Goal: Information Seeking & Learning: Learn about a topic

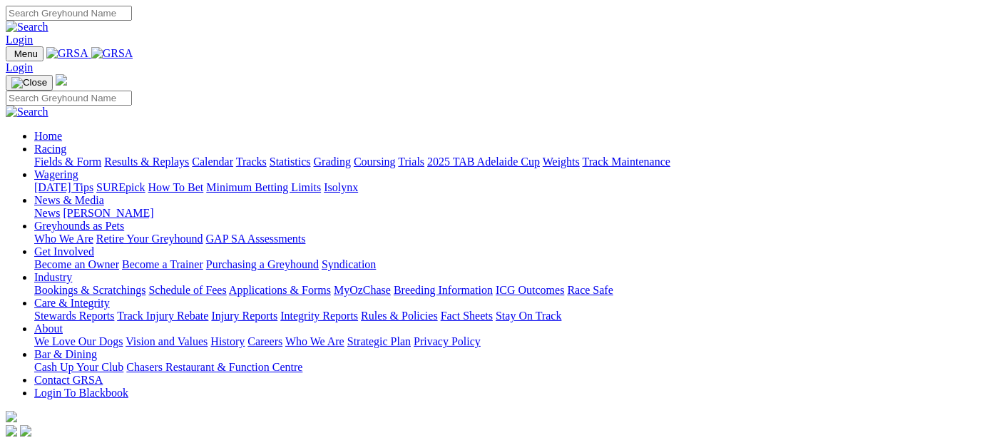
click at [66, 143] on link "Racing" at bounding box center [50, 149] width 32 height 12
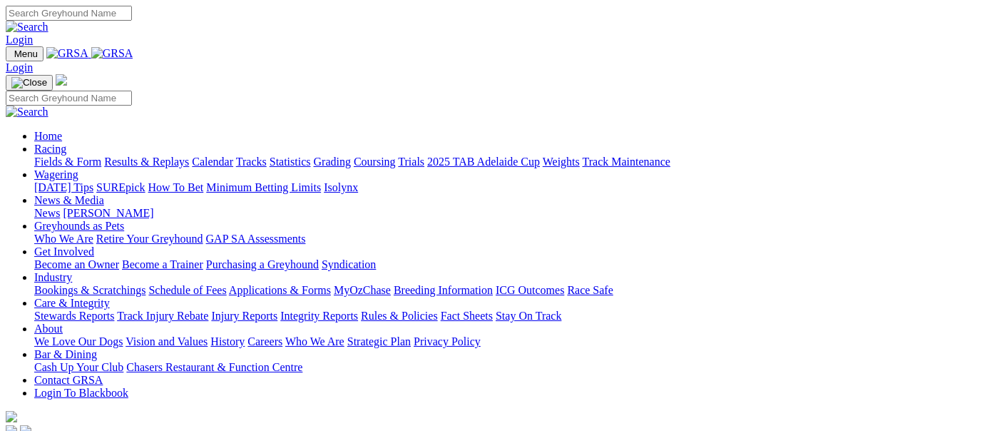
click at [66, 155] on link "Fields & Form" at bounding box center [67, 161] width 67 height 12
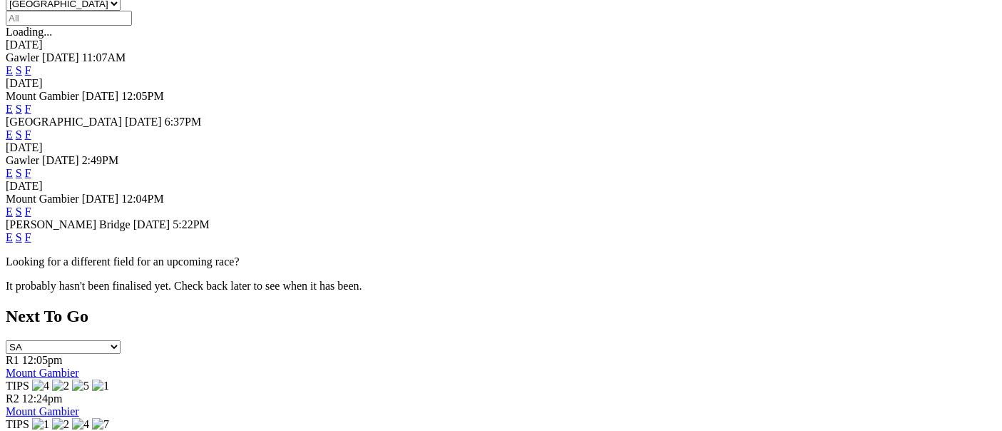
scroll to position [475, 0]
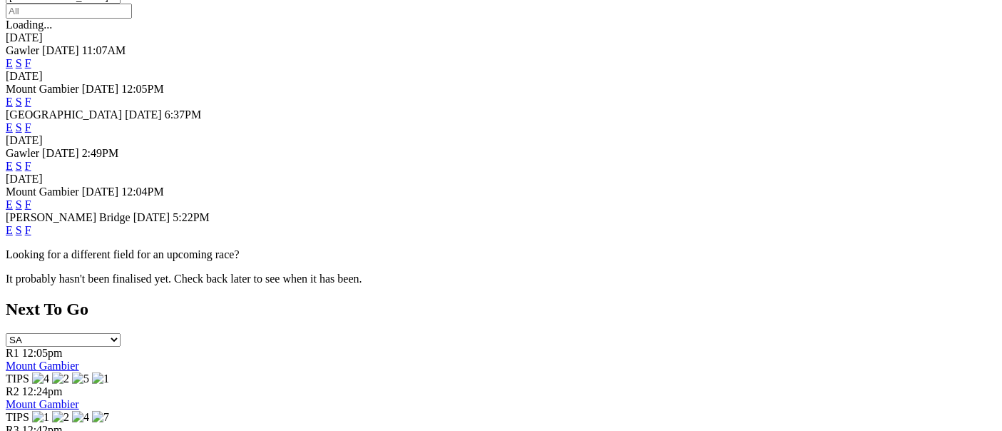
click at [31, 224] on link "F" at bounding box center [28, 230] width 6 height 12
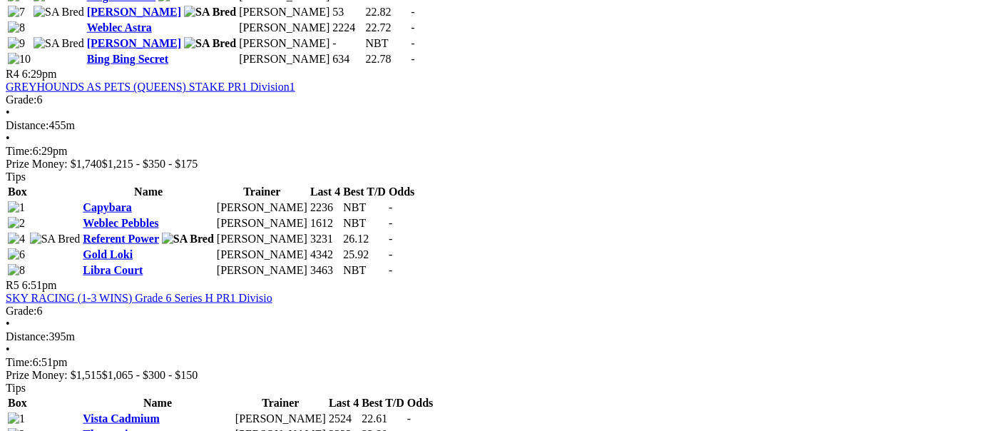
scroll to position [1426, 0]
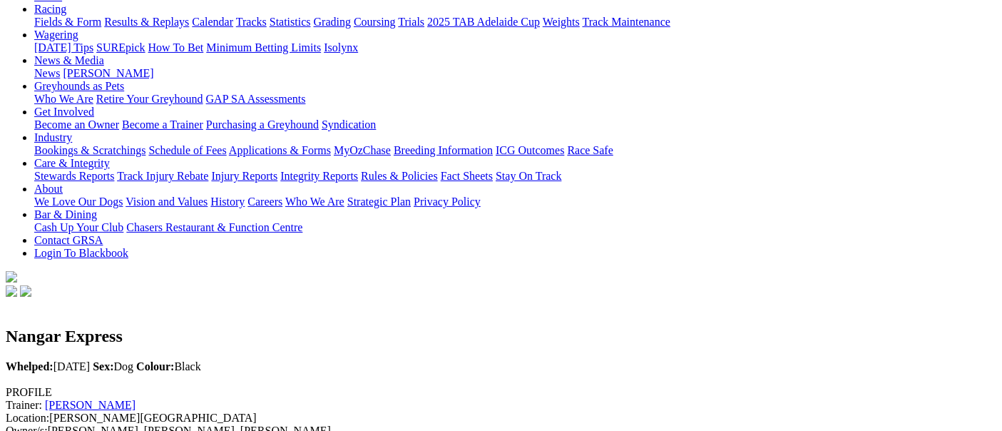
scroll to position [158, 0]
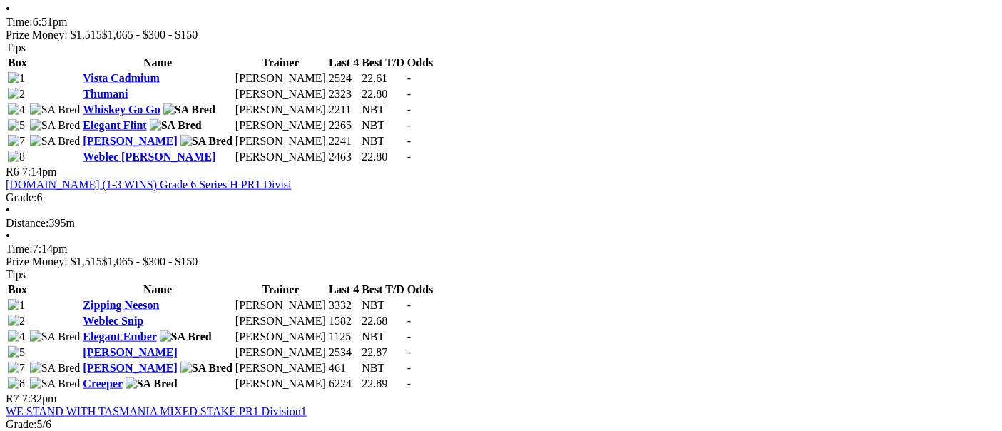
scroll to position [1663, 0]
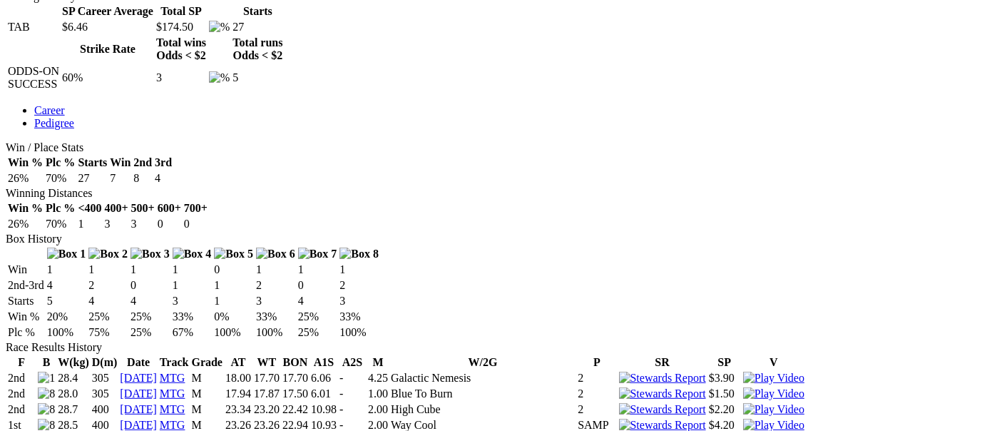
scroll to position [871, 0]
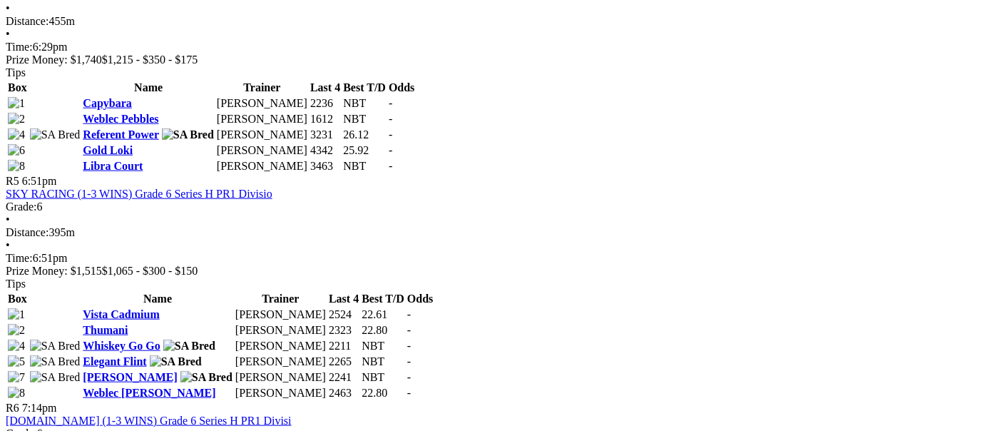
scroll to position [1426, 0]
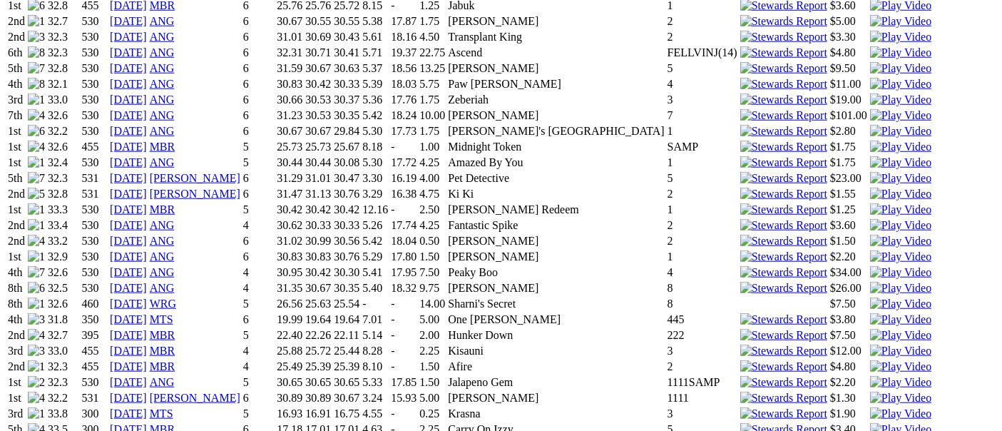
scroll to position [1267, 0]
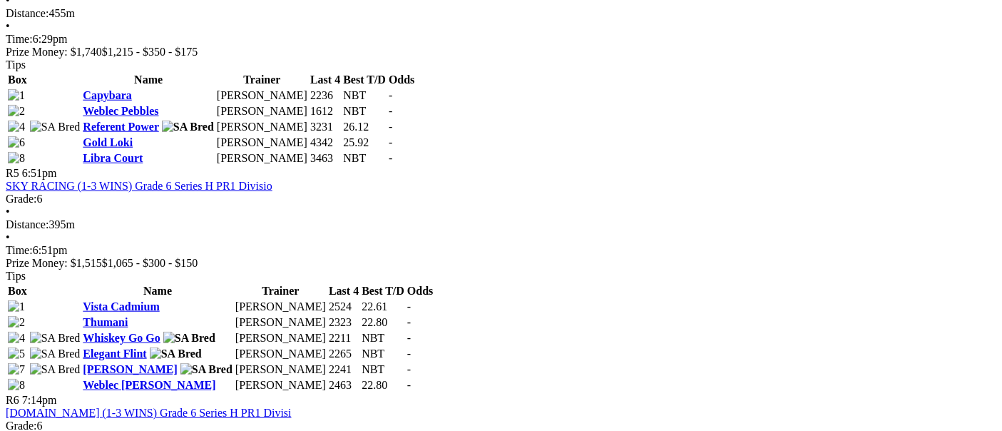
scroll to position [1426, 0]
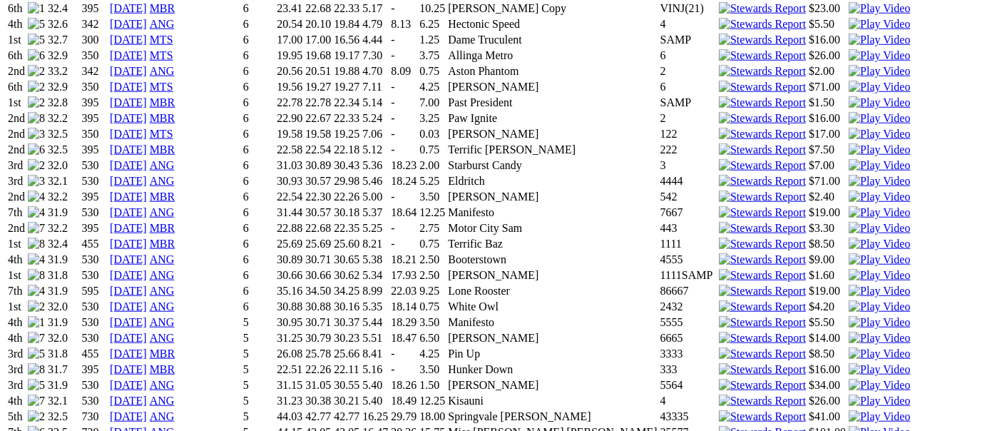
scroll to position [1188, 0]
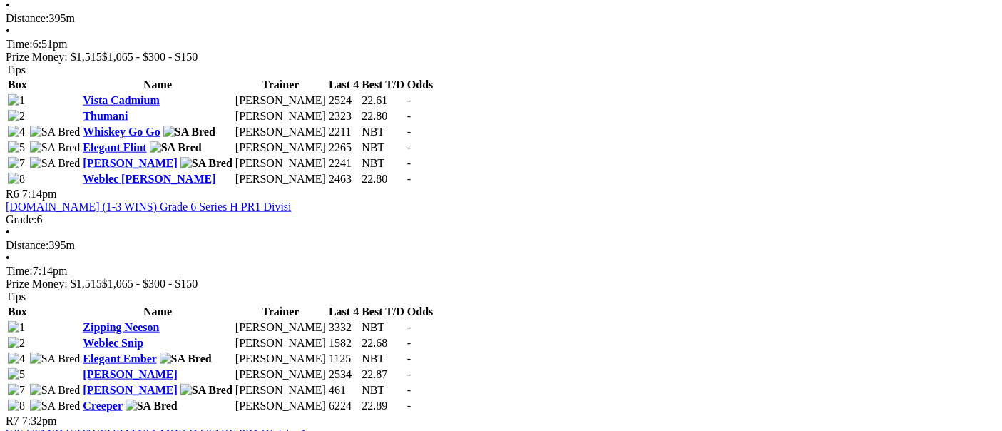
scroll to position [1663, 0]
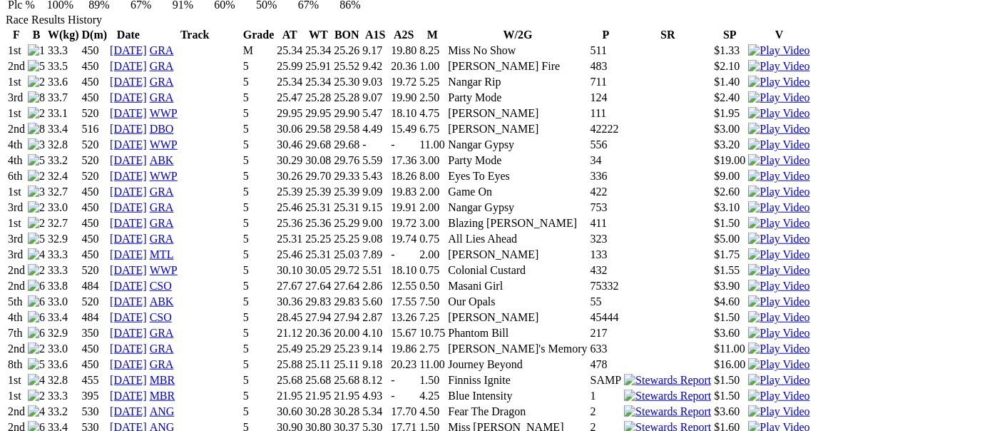
scroll to position [950, 0]
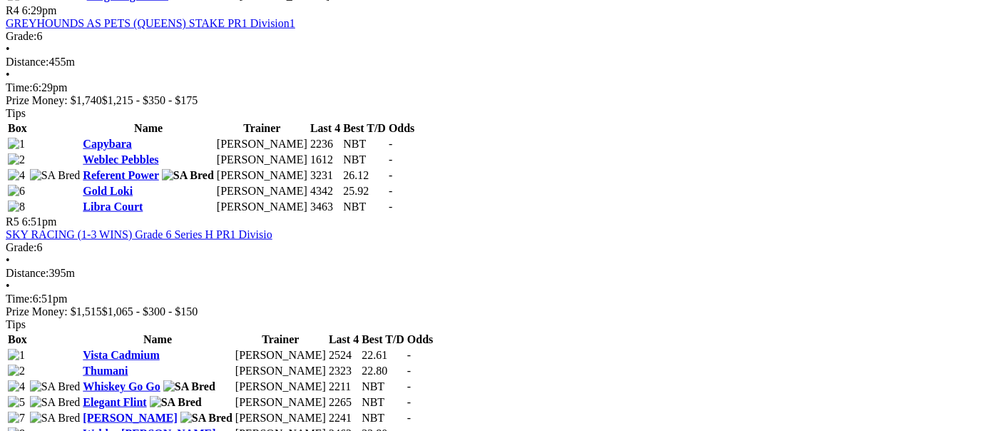
scroll to position [1426, 0]
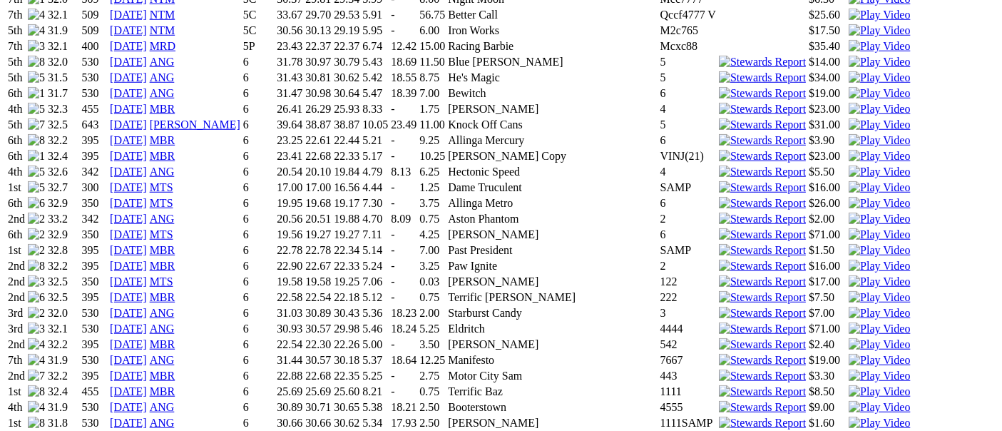
scroll to position [1108, 0]
